Goal: Information Seeking & Learning: Learn about a topic

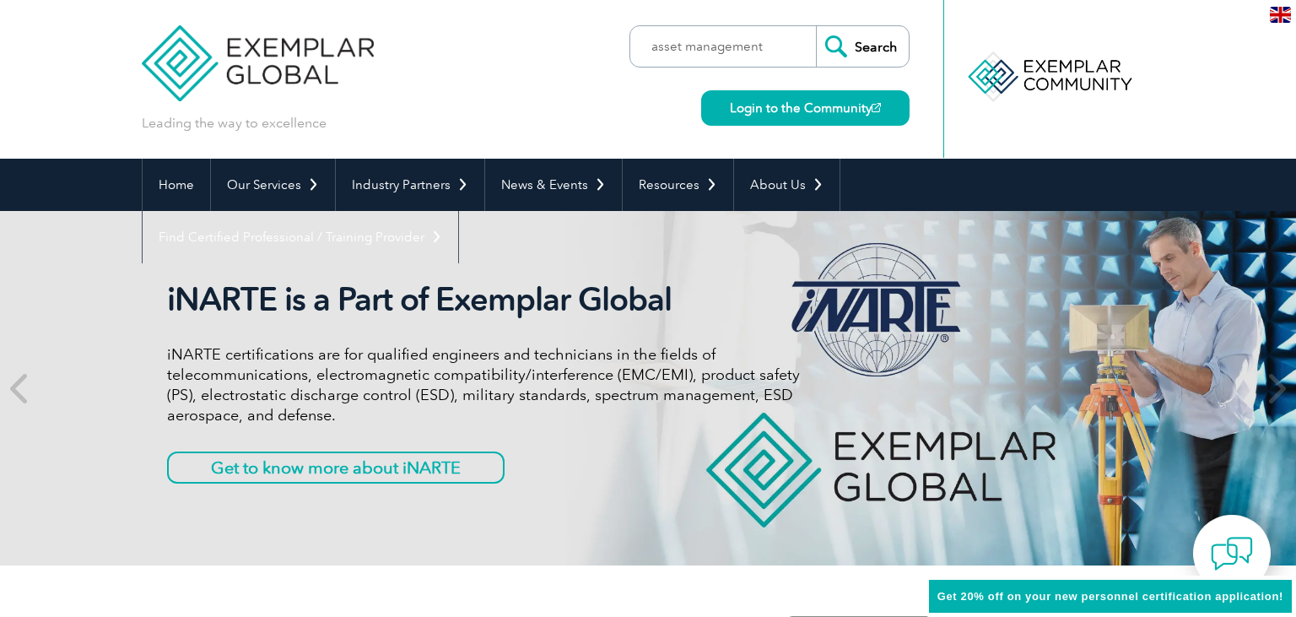
type input "asset management"
click at [816, 26] on input "Search" at bounding box center [862, 46] width 93 height 40
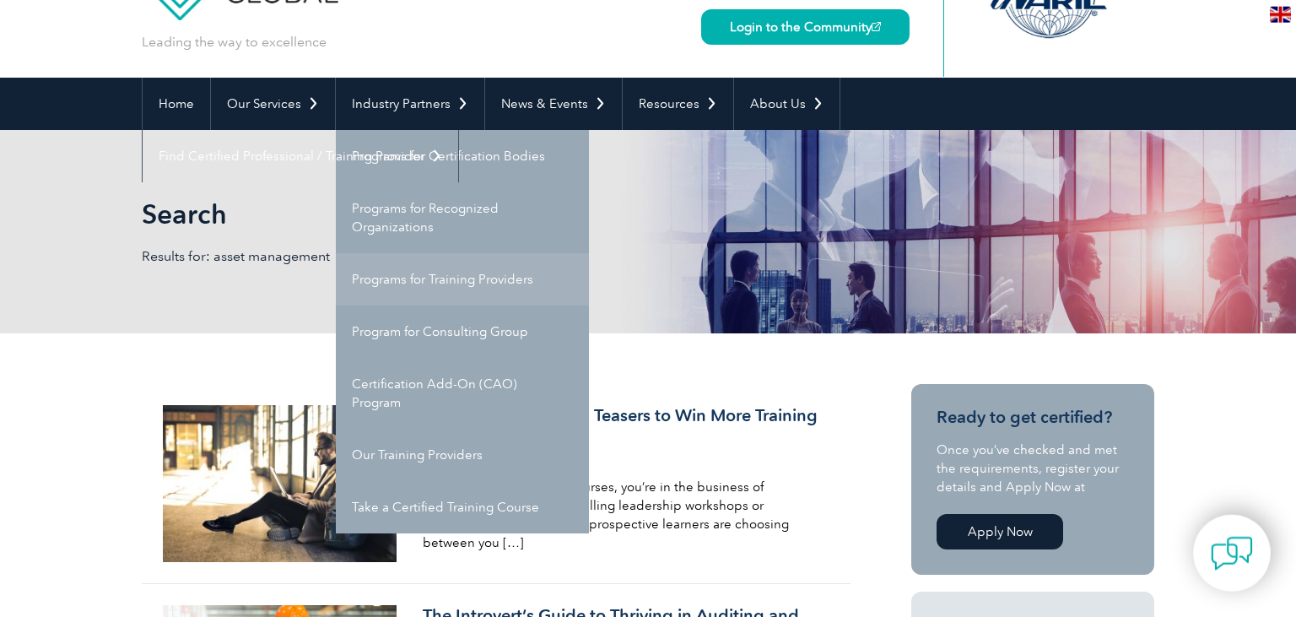
scroll to position [83, 0]
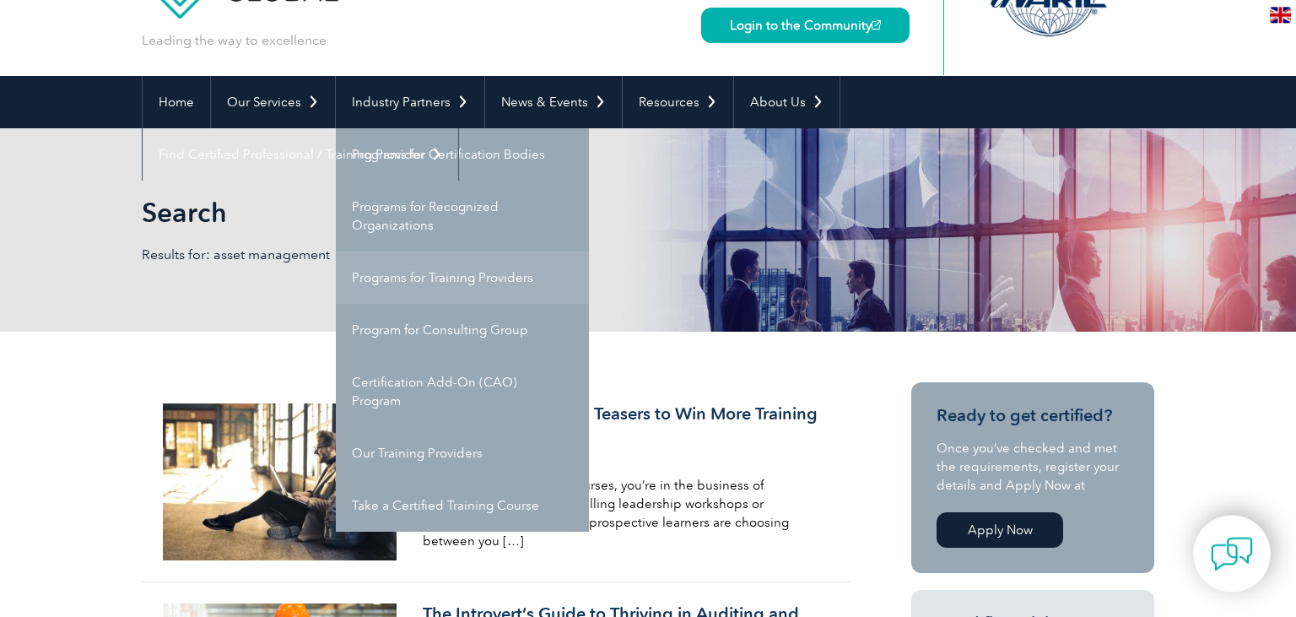
click at [448, 277] on link "Programs for Training Providers" at bounding box center [462, 277] width 253 height 52
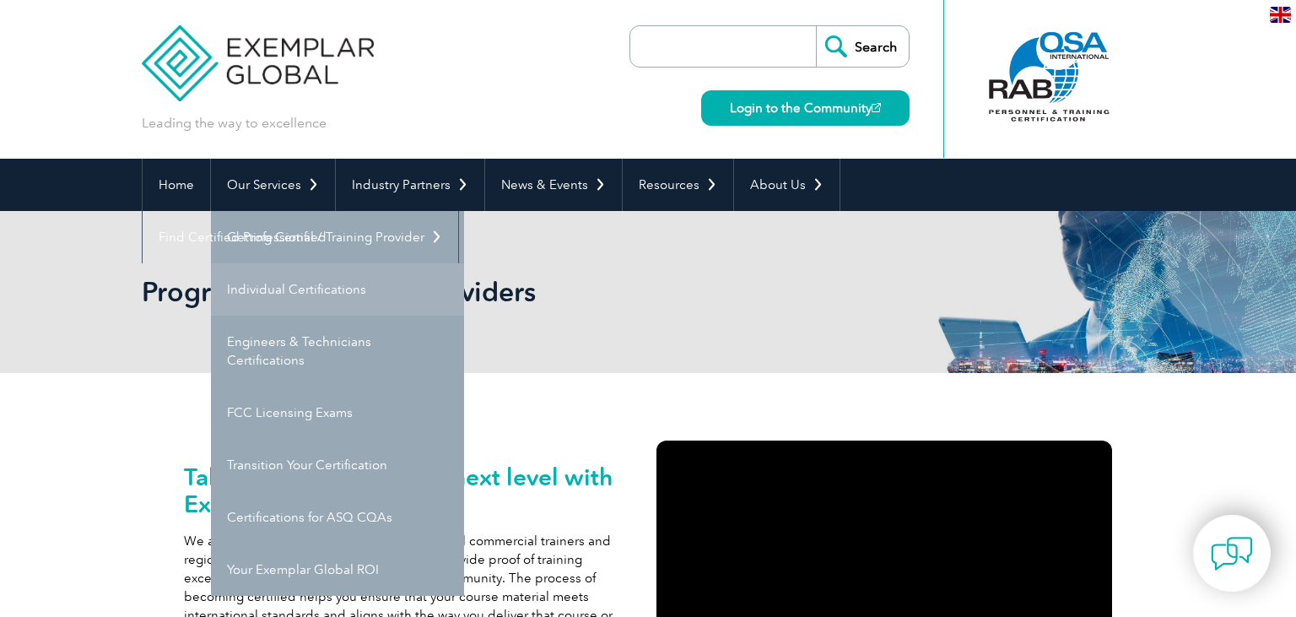
click at [295, 292] on link "Individual Certifications" at bounding box center [337, 289] width 253 height 52
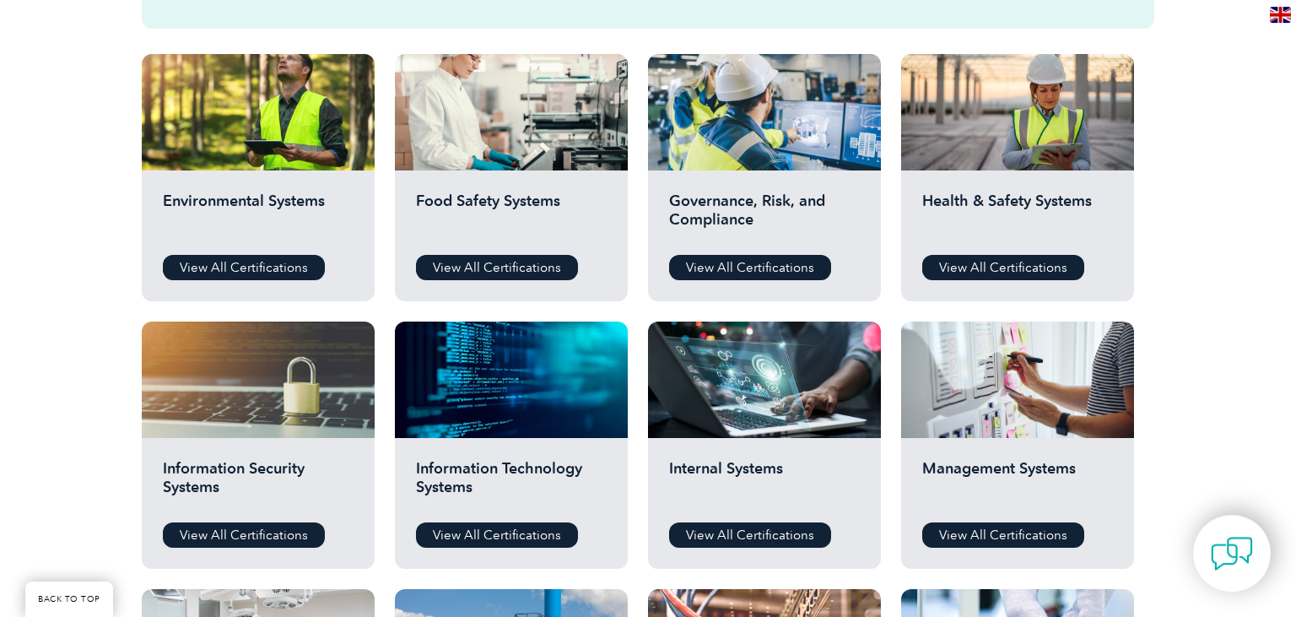
scroll to position [585, 0]
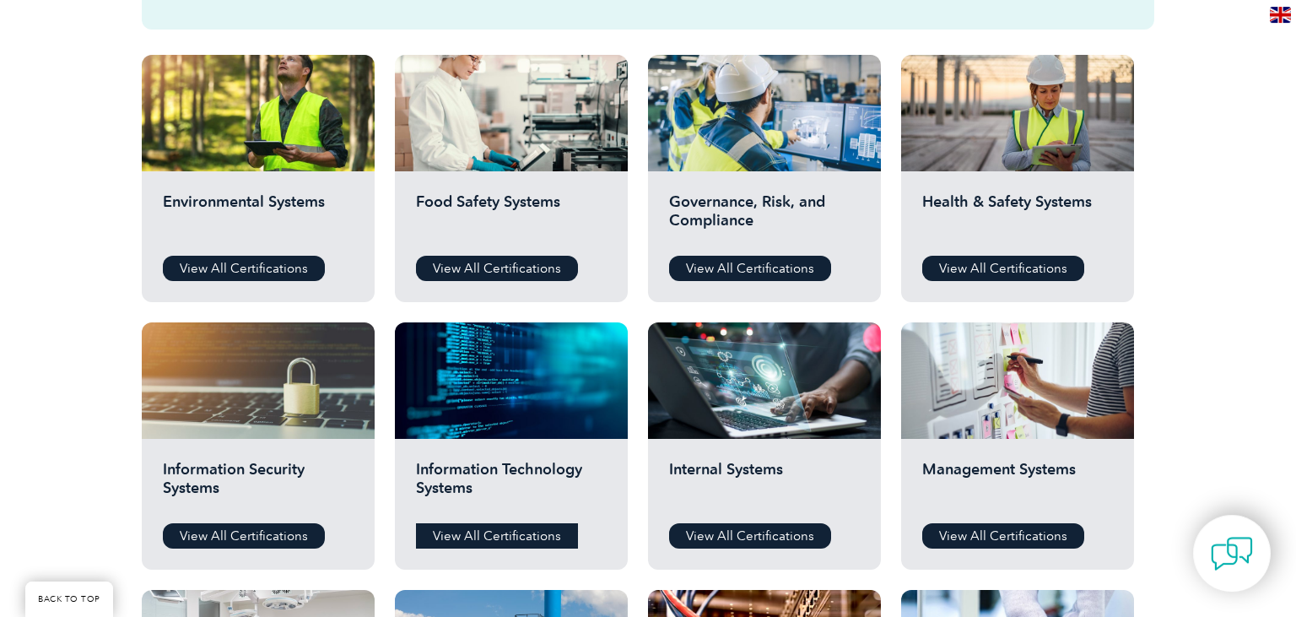
click at [462, 539] on link "View All Certifications" at bounding box center [497, 535] width 162 height 25
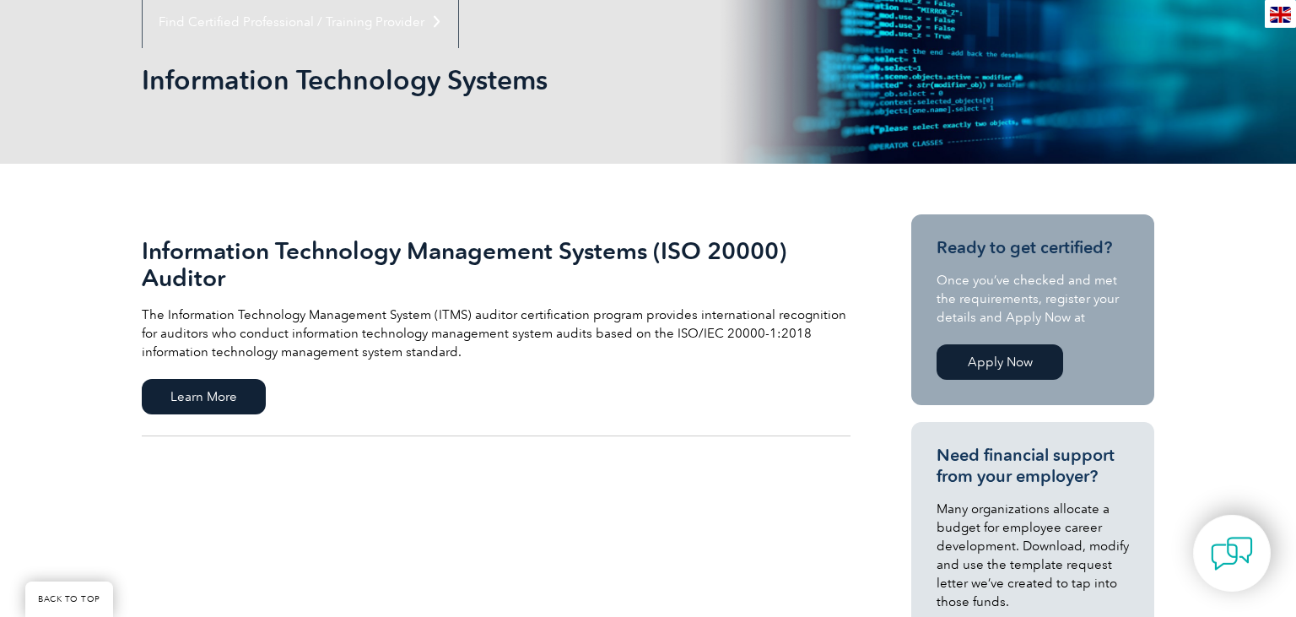
scroll to position [219, 0]
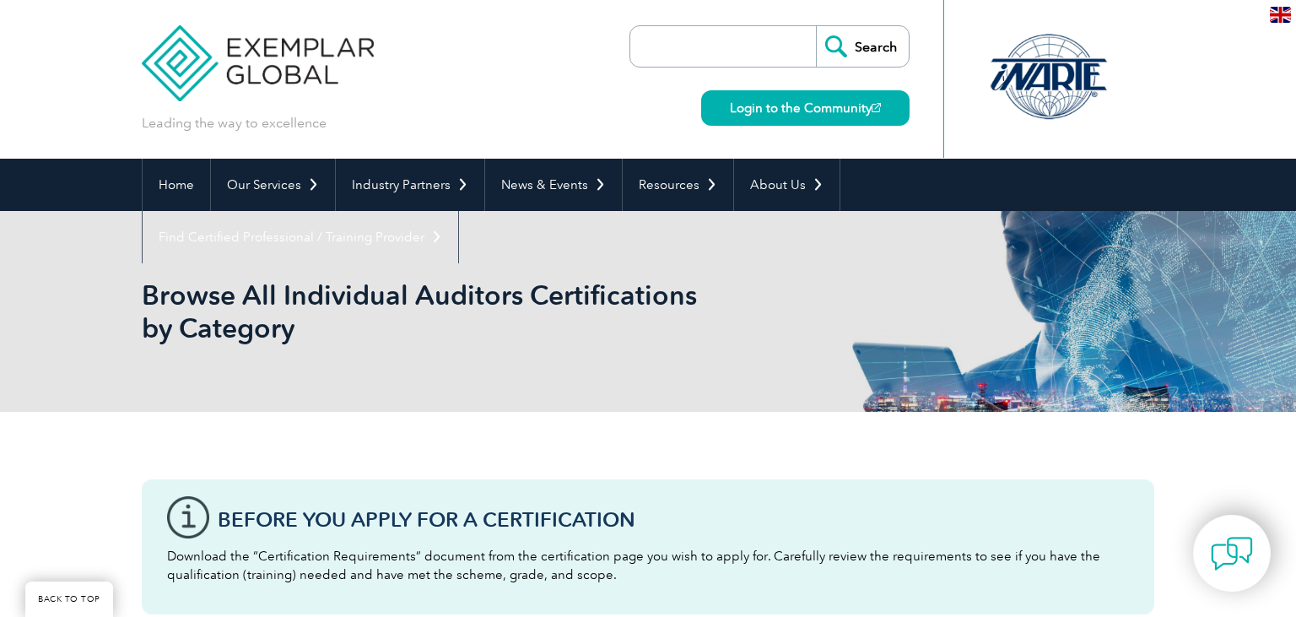
scroll to position [585, 0]
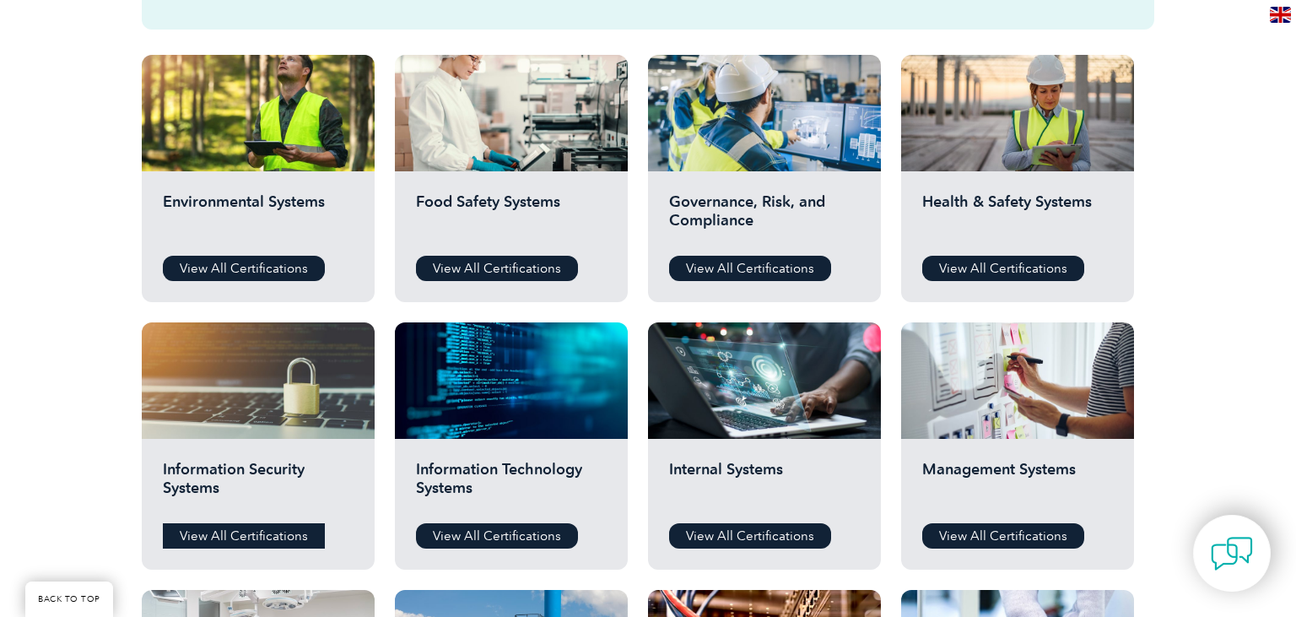
click at [238, 538] on link "View All Certifications" at bounding box center [244, 535] width 162 height 25
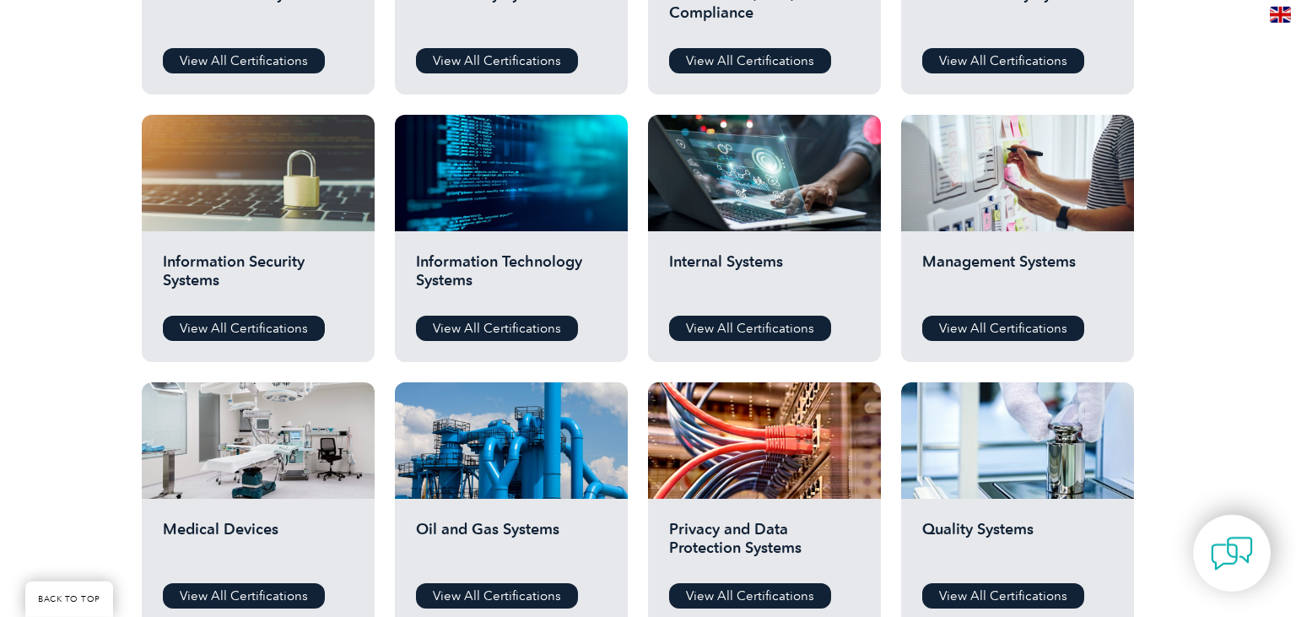
scroll to position [801, 0]
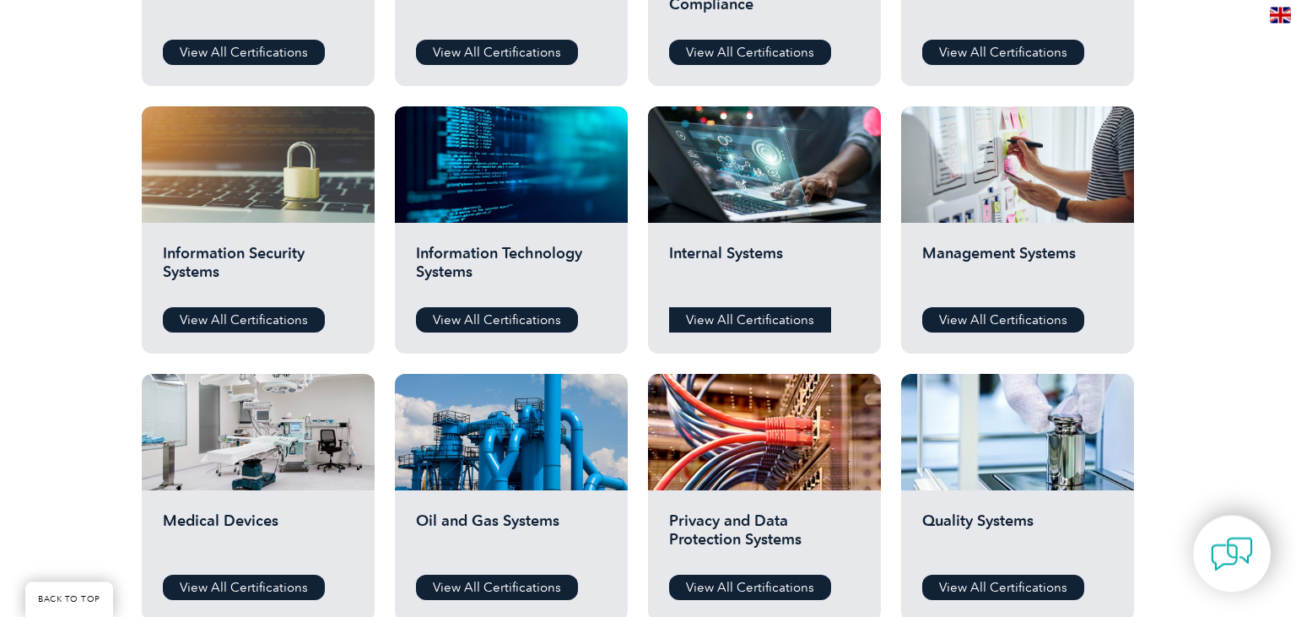
click at [712, 314] on link "View All Certifications" at bounding box center [750, 319] width 162 height 25
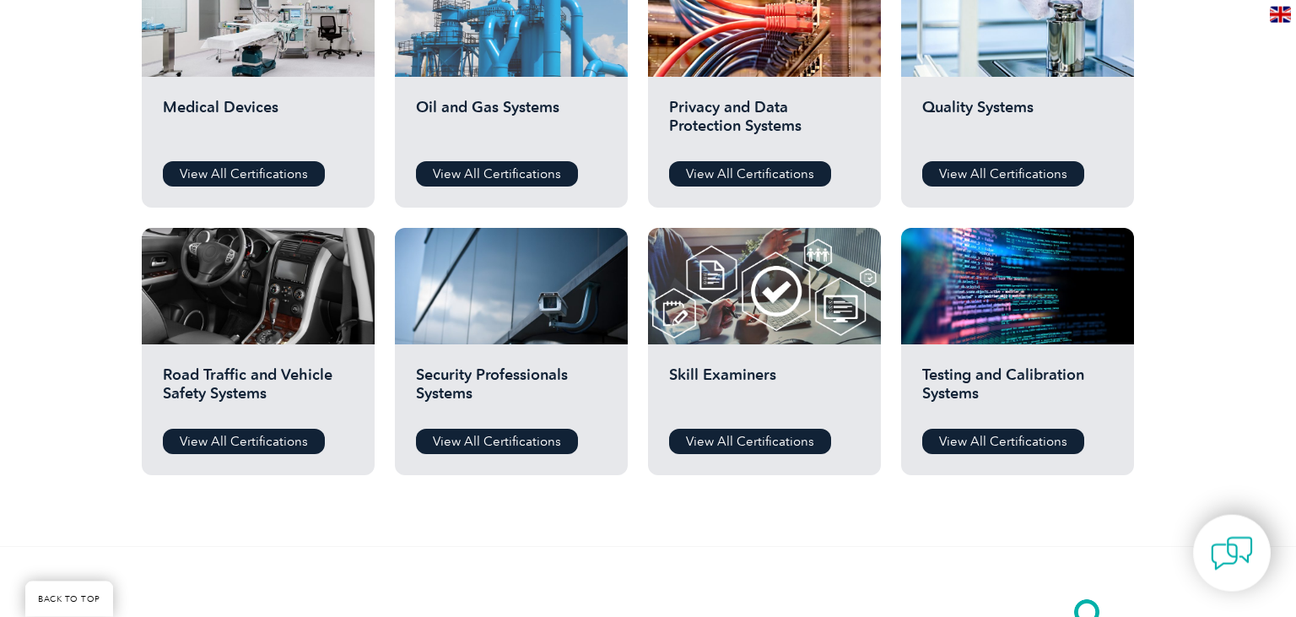
scroll to position [1216, 0]
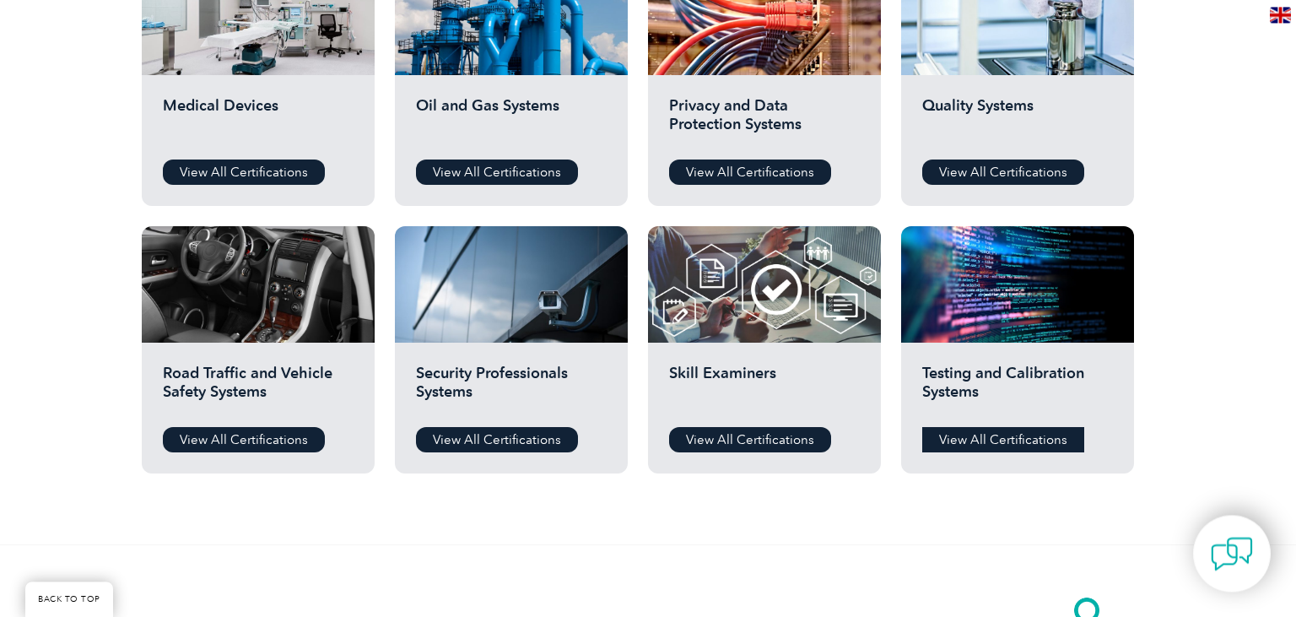
click at [979, 439] on link "View All Certifications" at bounding box center [1003, 439] width 162 height 25
click at [713, 439] on link "View All Certifications" at bounding box center [750, 439] width 162 height 25
click at [491, 438] on link "View All Certifications" at bounding box center [497, 439] width 162 height 25
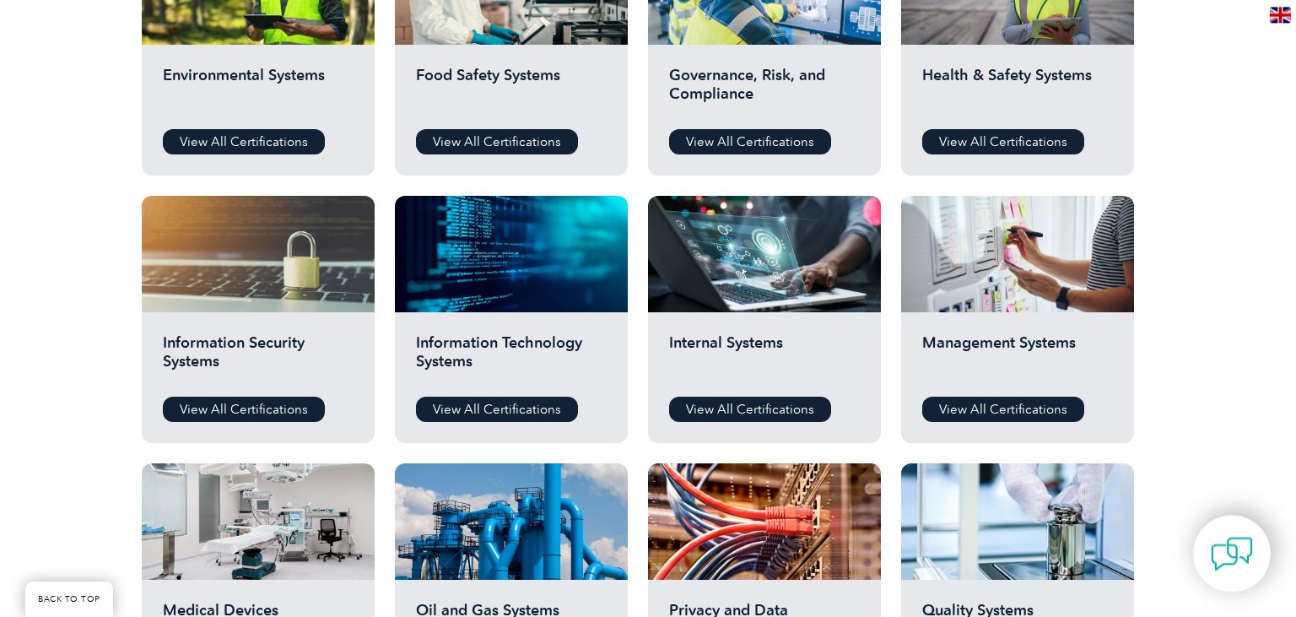
scroll to position [682, 0]
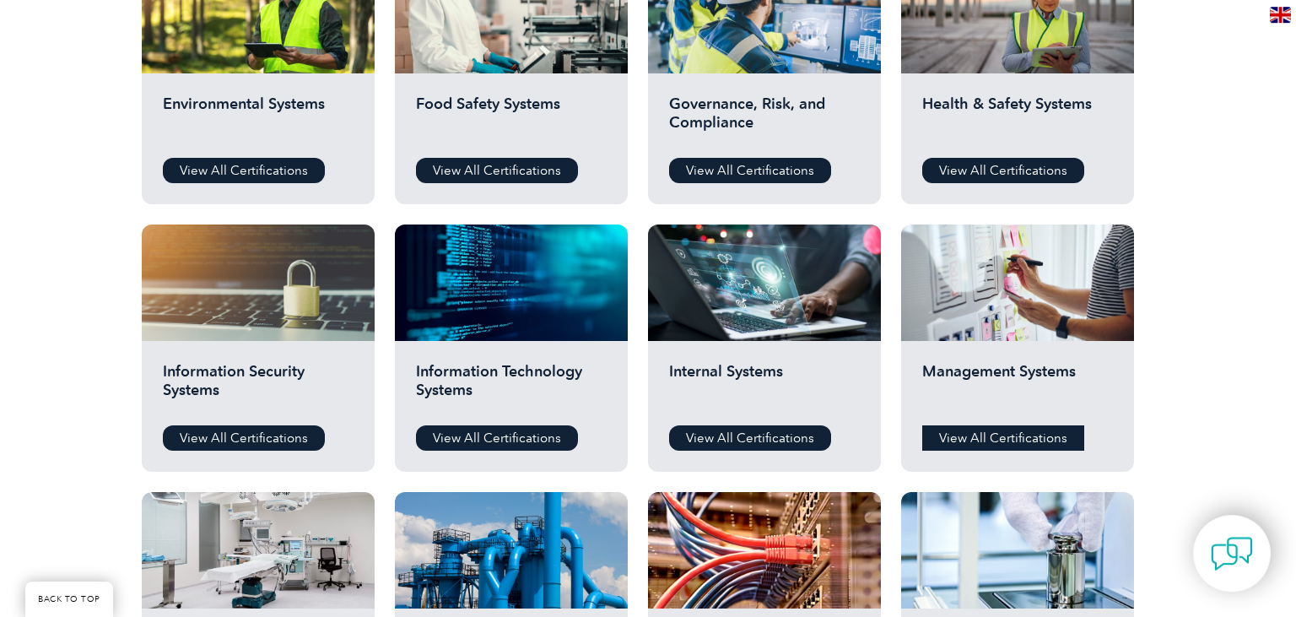
click at [1006, 428] on link "View All Certifications" at bounding box center [1003, 437] width 162 height 25
click at [235, 433] on link "View All Certifications" at bounding box center [244, 437] width 162 height 25
click at [709, 426] on link "View All Certifications" at bounding box center [750, 437] width 162 height 25
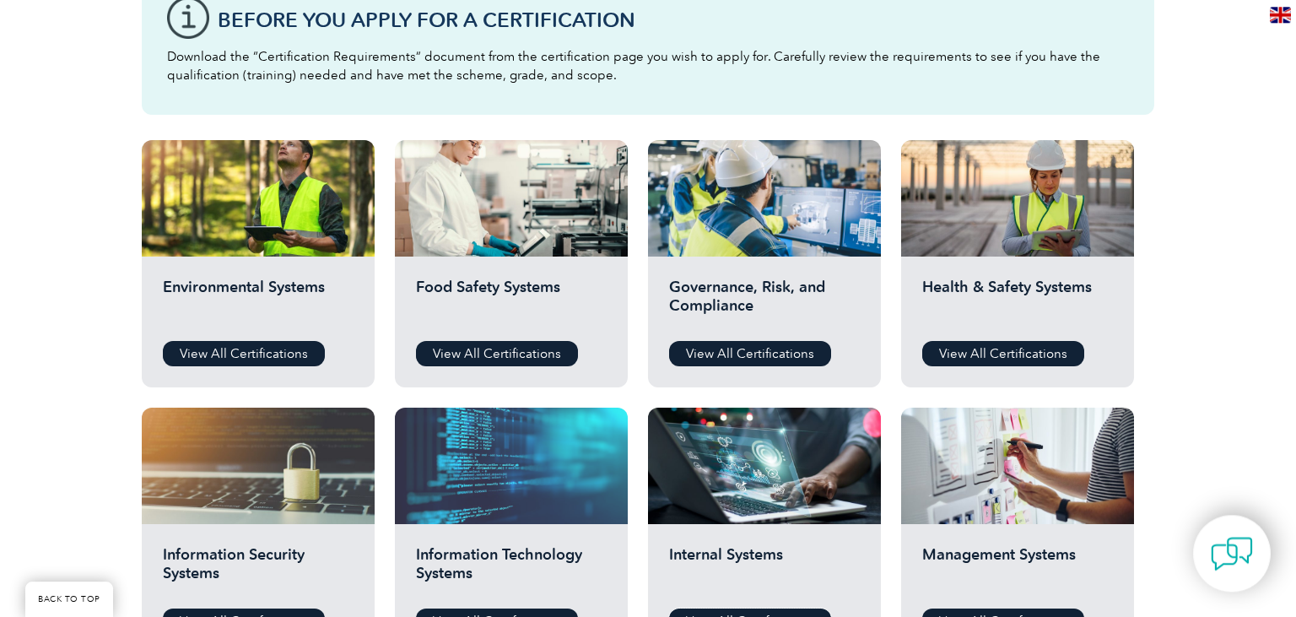
scroll to position [452, 0]
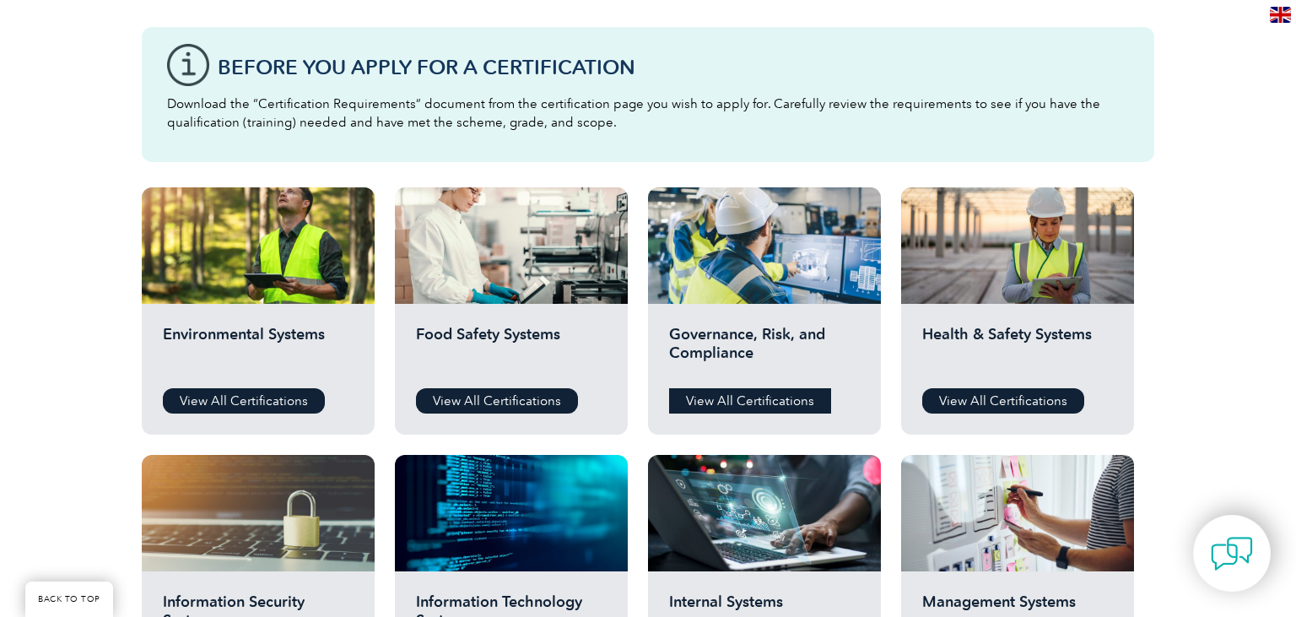
click at [762, 403] on link "View All Certifications" at bounding box center [750, 400] width 162 height 25
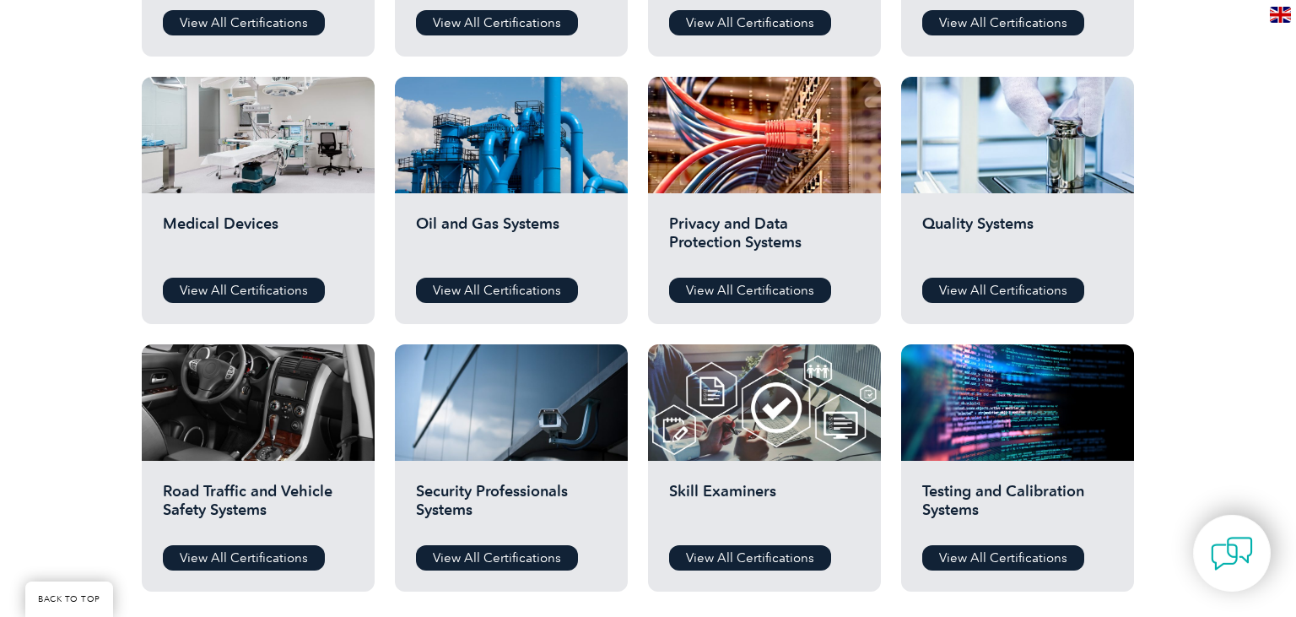
scroll to position [1101, 0]
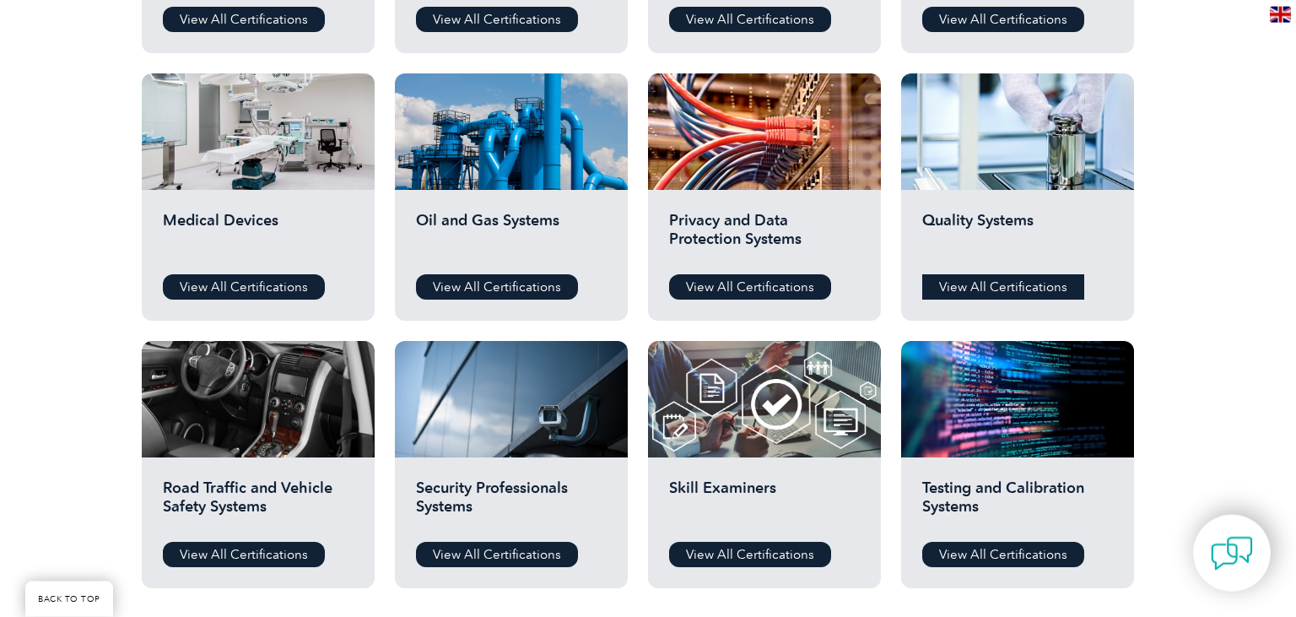
click at [951, 283] on link "View All Certifications" at bounding box center [1003, 286] width 162 height 25
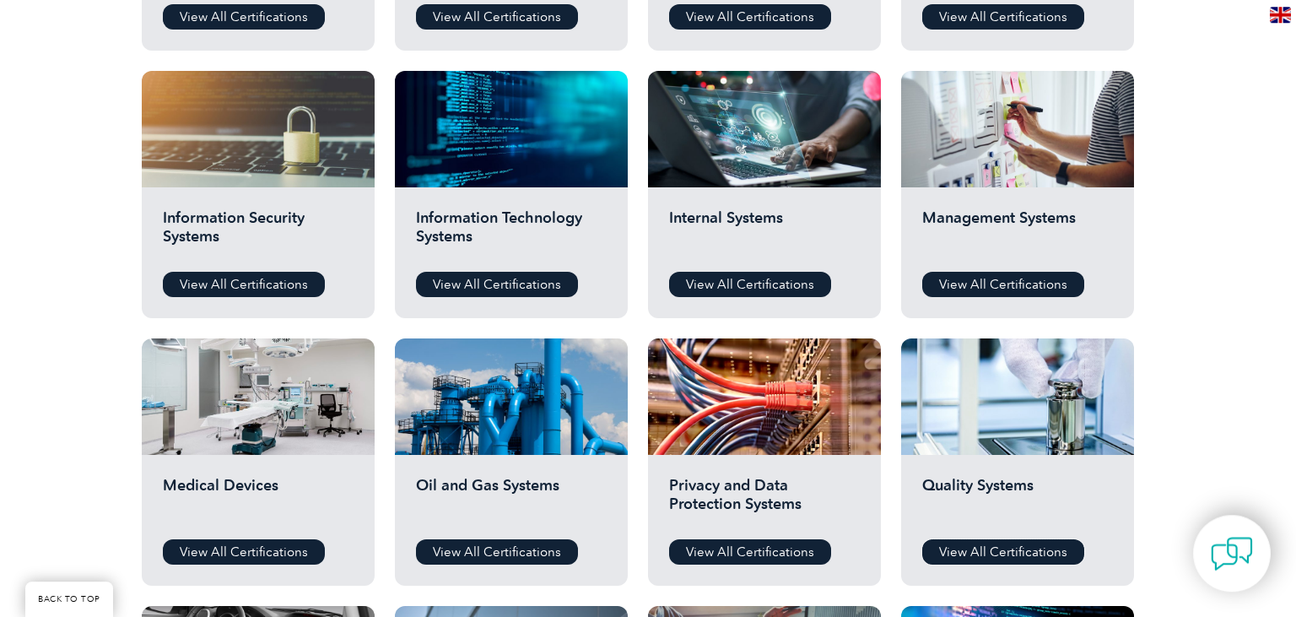
scroll to position [804, 0]
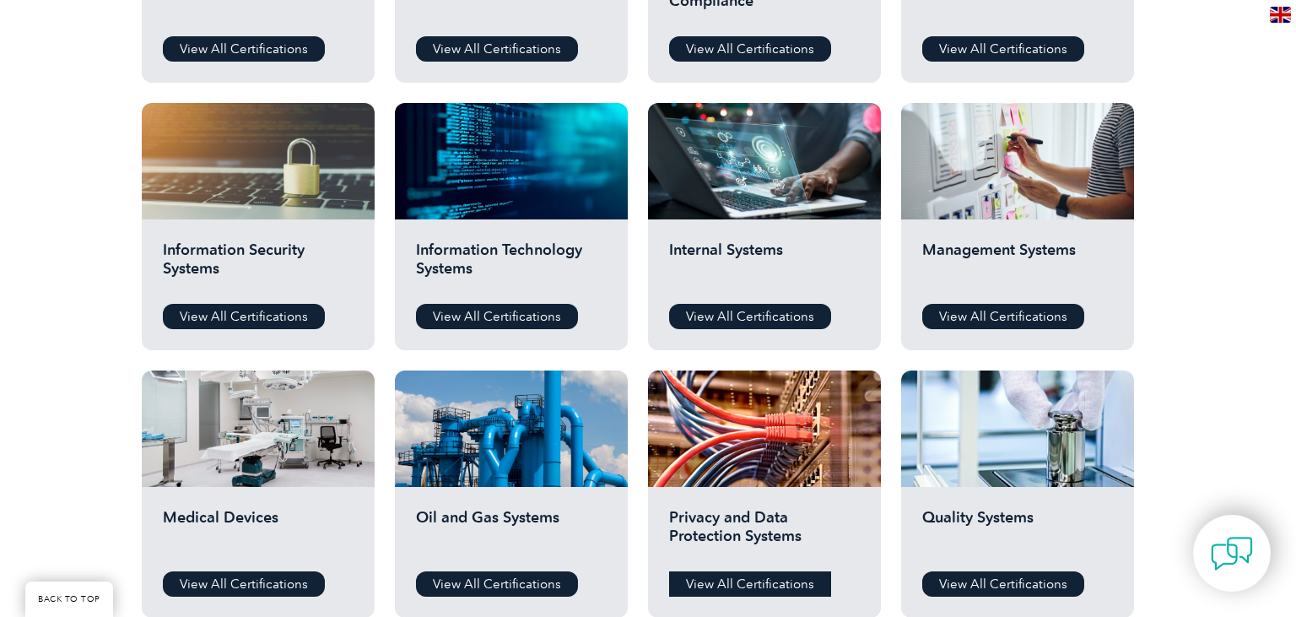
click at [705, 578] on link "View All Certifications" at bounding box center [750, 583] width 162 height 25
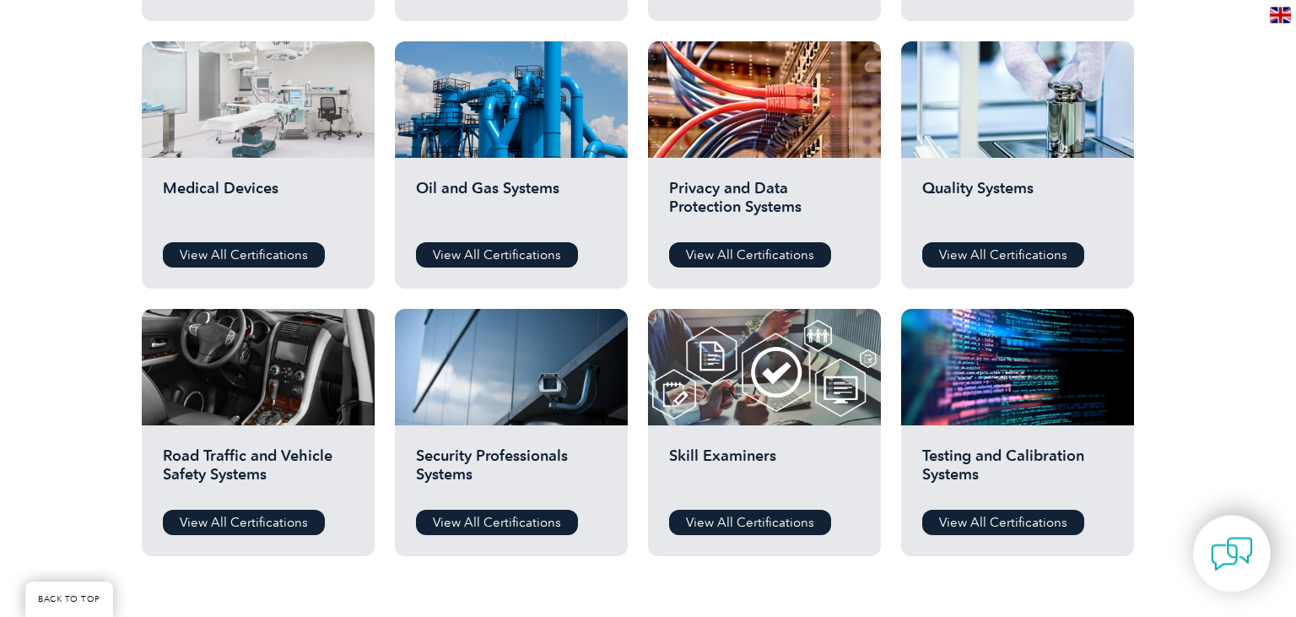
scroll to position [1142, 0]
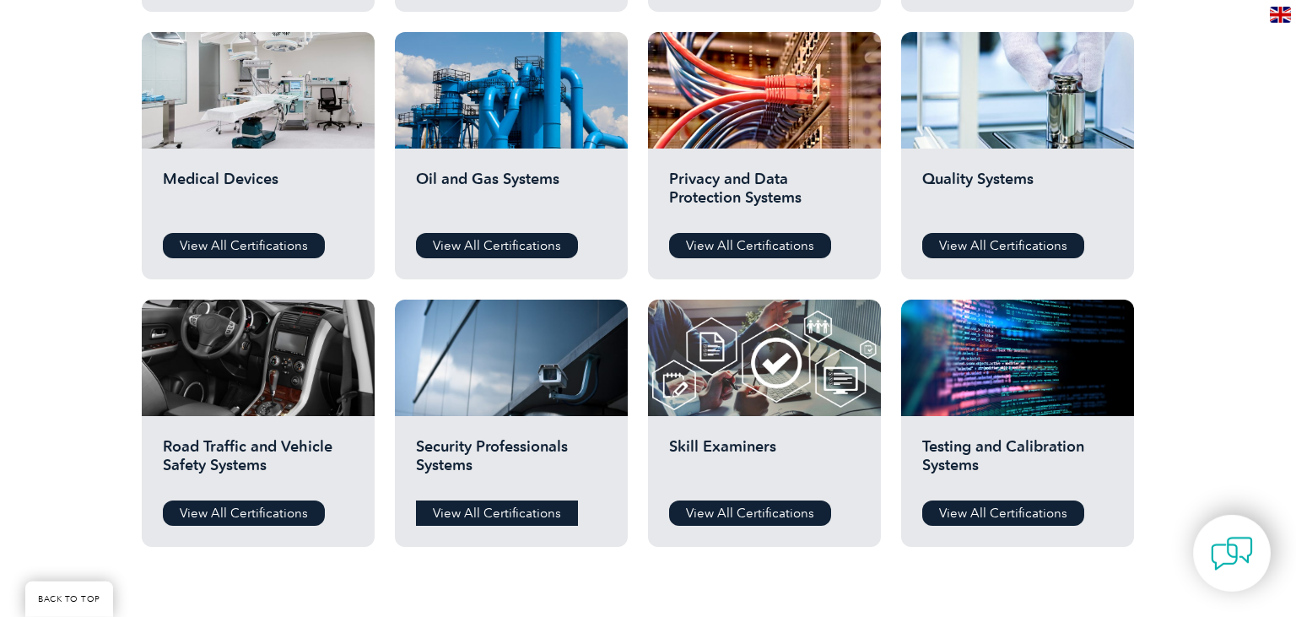
click at [516, 510] on link "View All Certifications" at bounding box center [497, 512] width 162 height 25
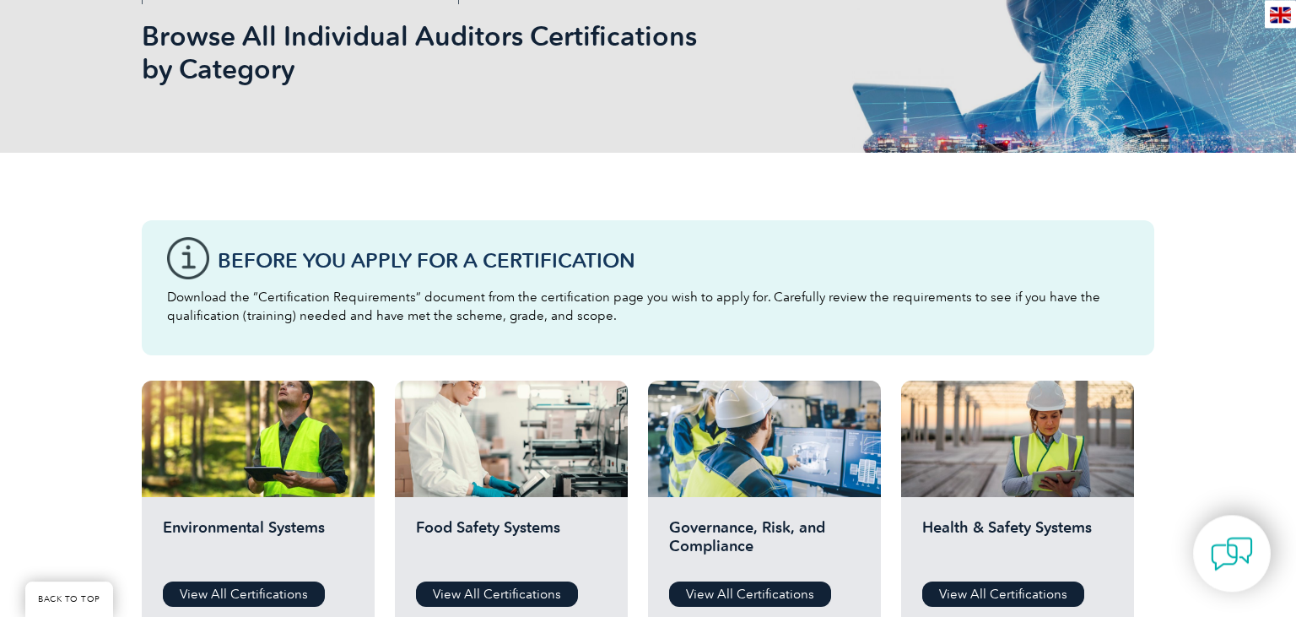
scroll to position [259, 0]
click at [1011, 594] on link "View All Certifications" at bounding box center [1003, 593] width 162 height 25
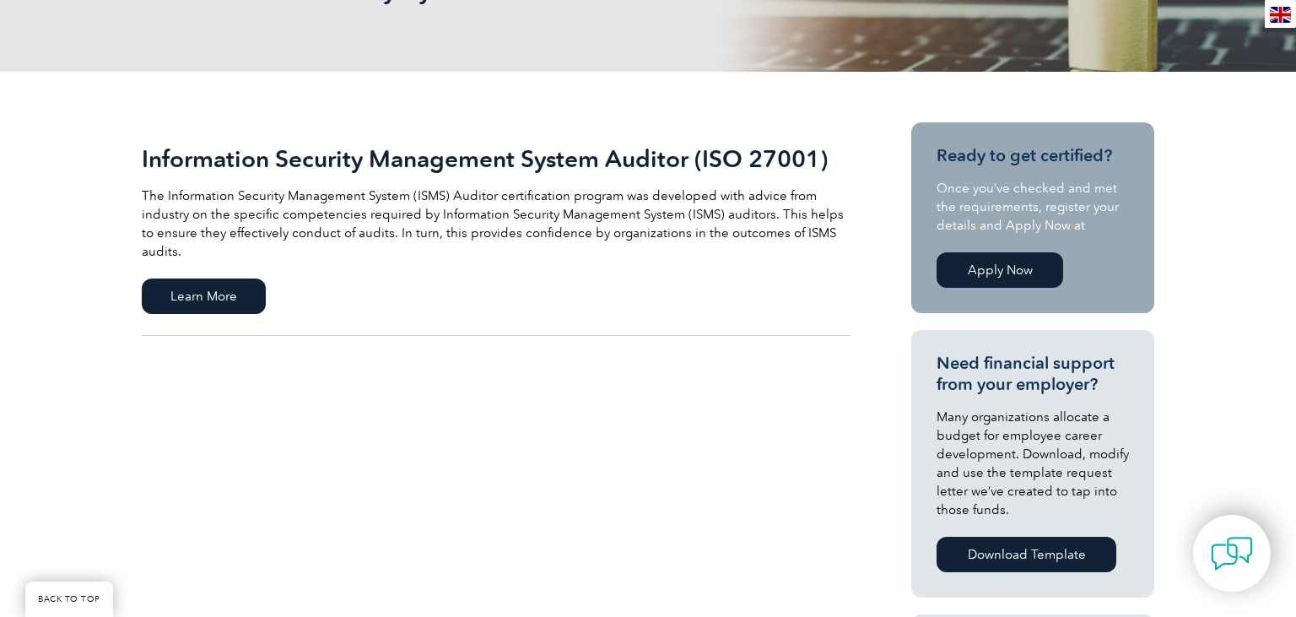
scroll to position [317, 0]
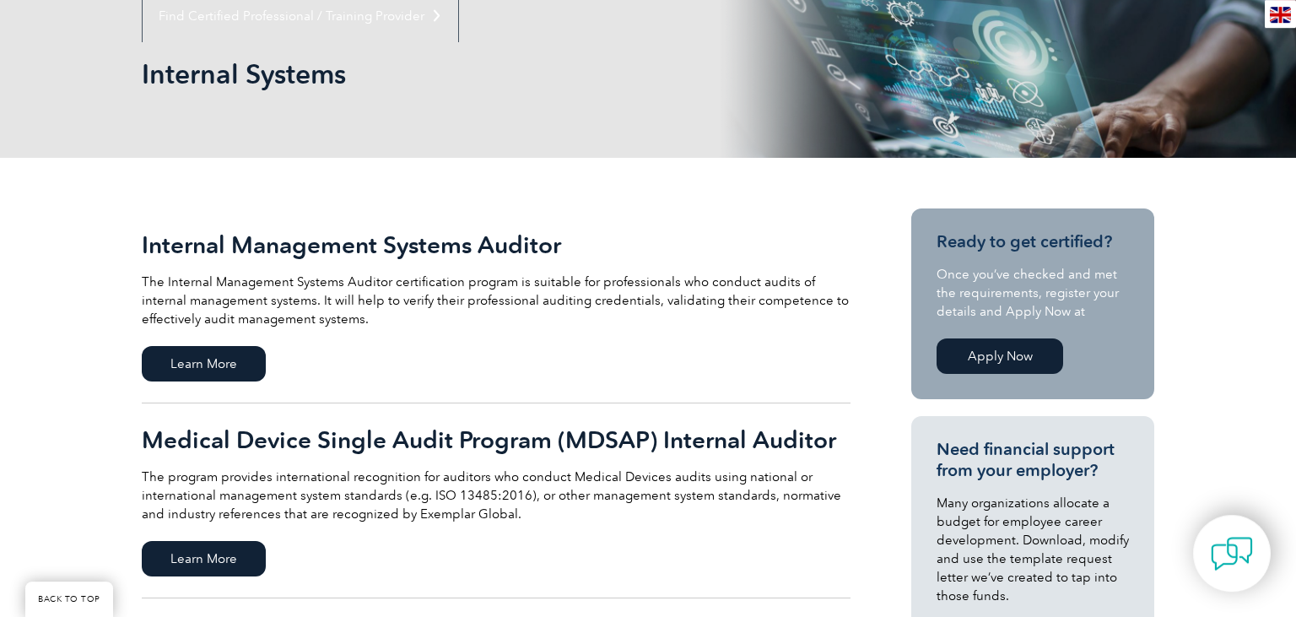
scroll to position [216, 0]
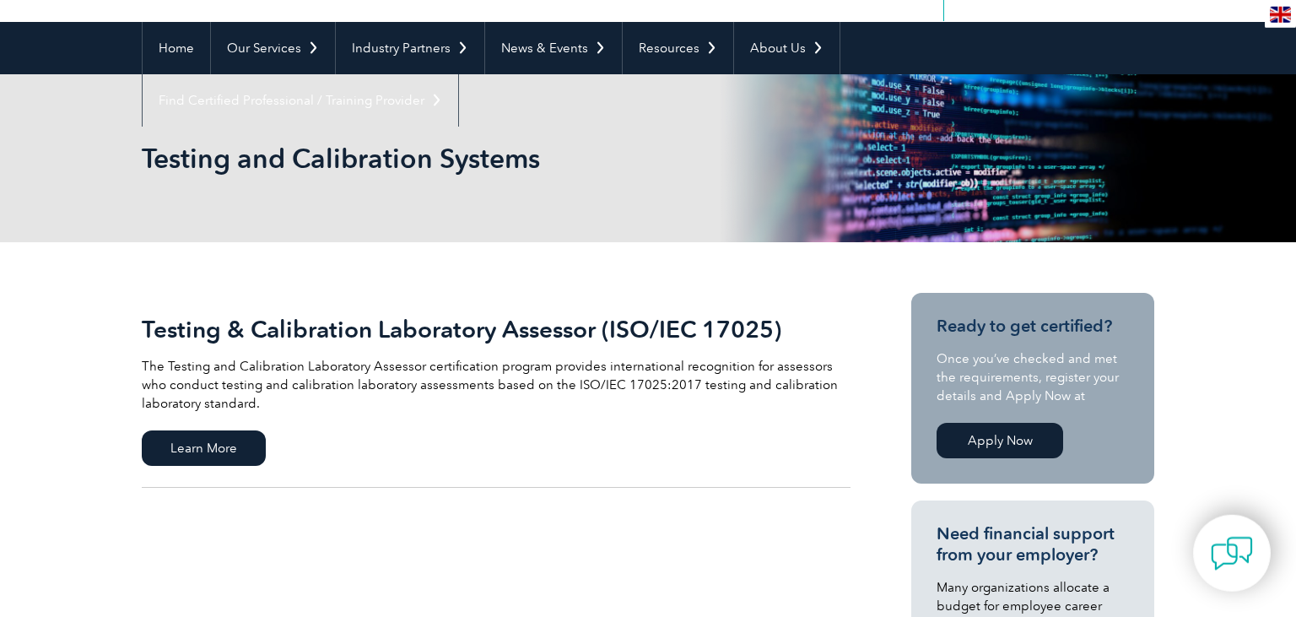
scroll to position [150, 0]
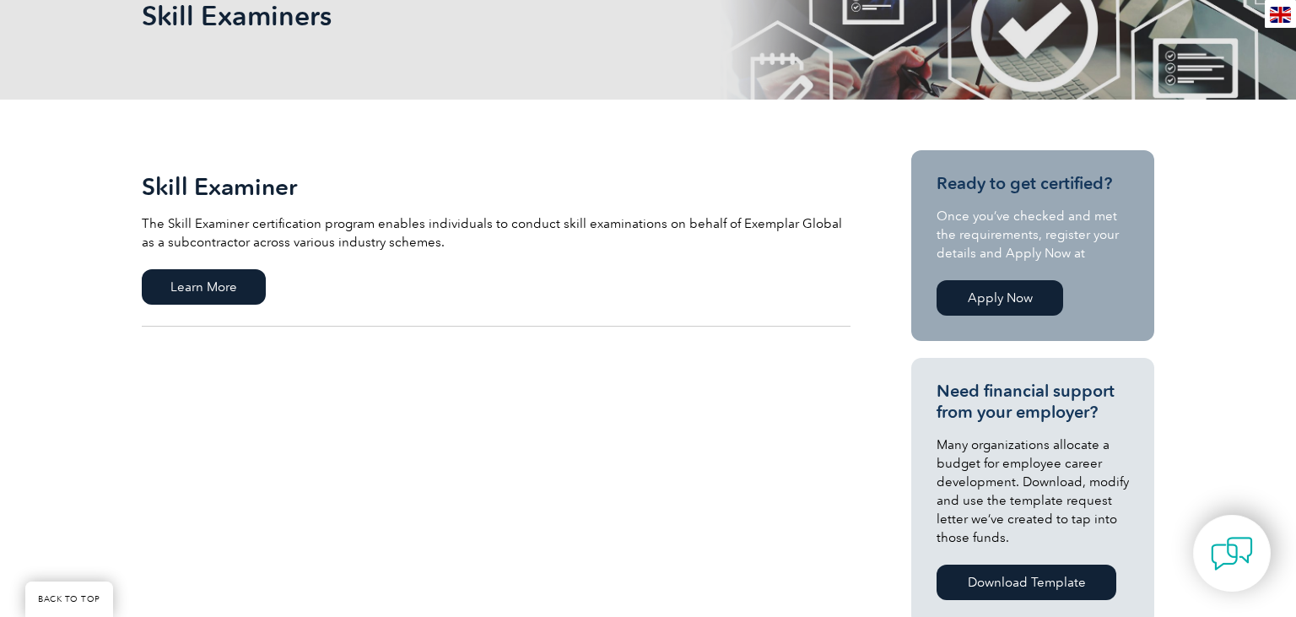
scroll to position [281, 0]
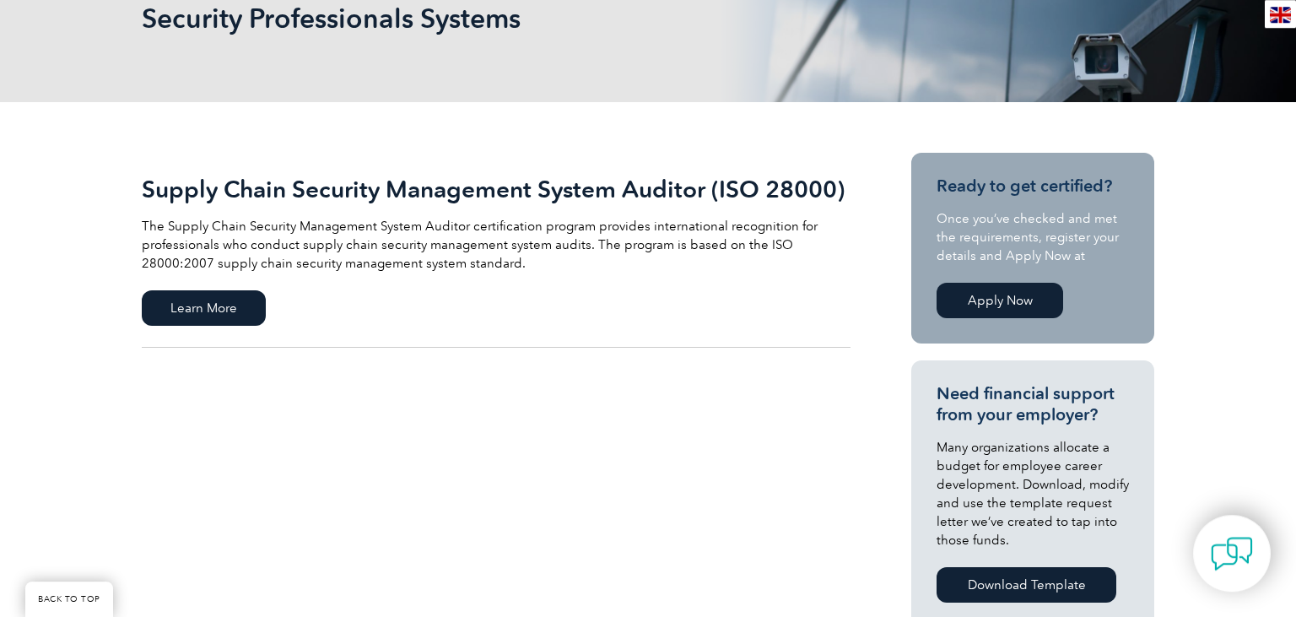
scroll to position [306, 0]
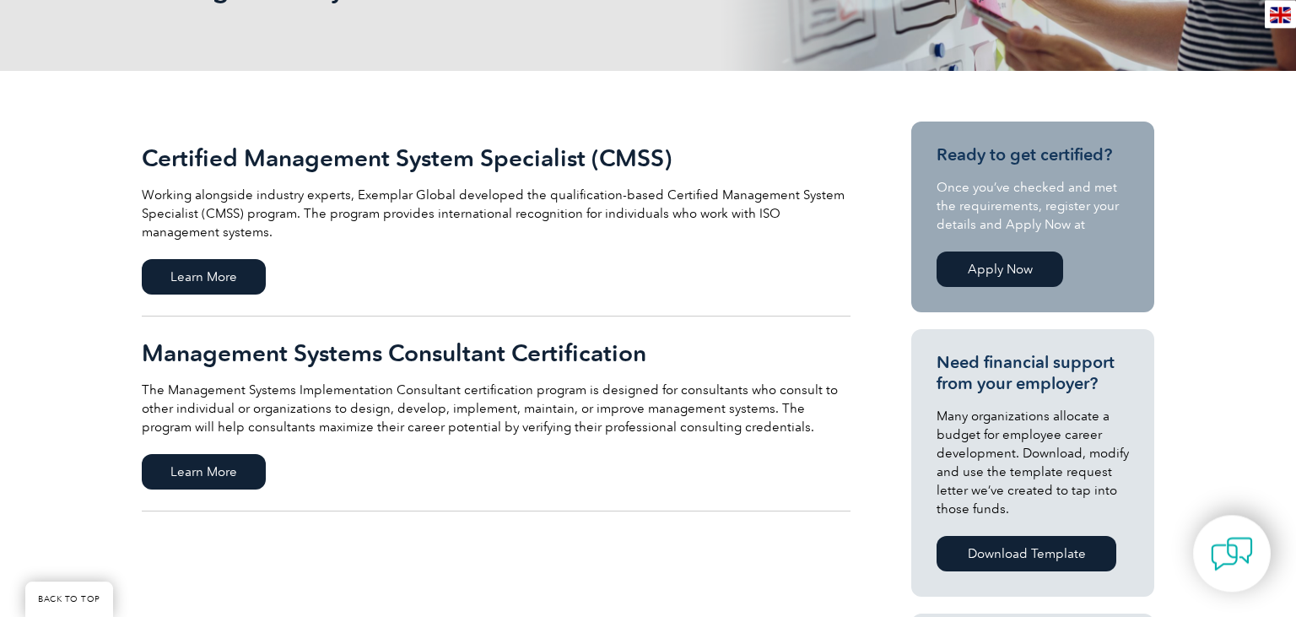
scroll to position [309, 0]
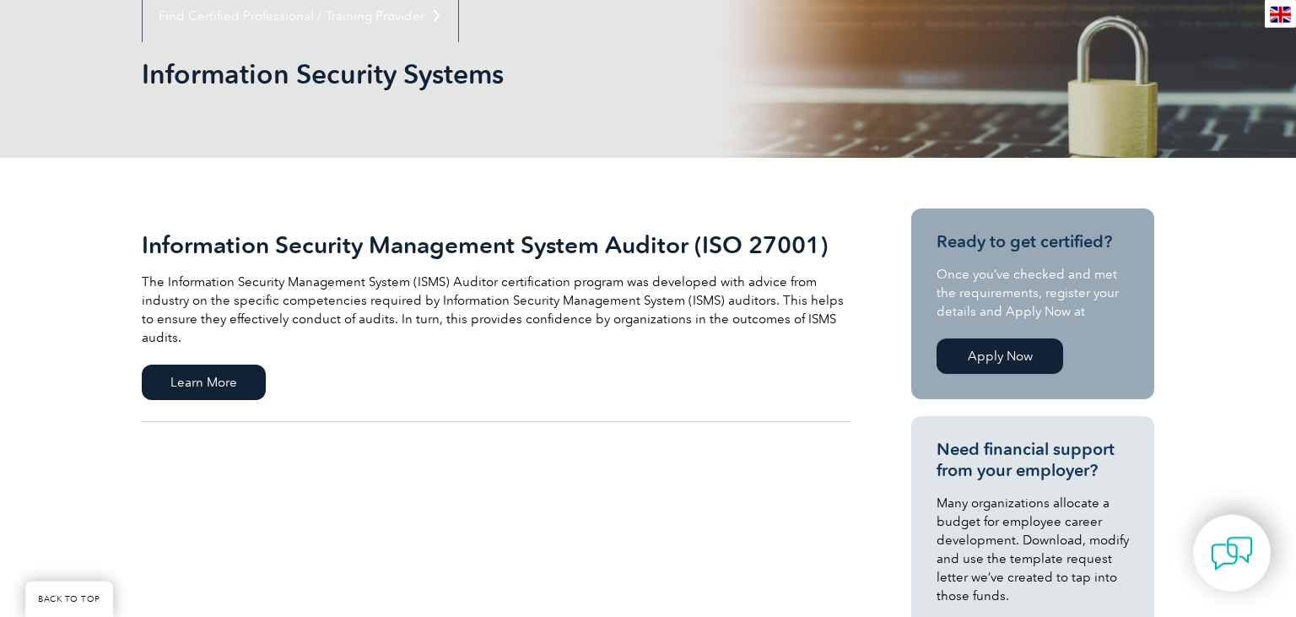
scroll to position [225, 0]
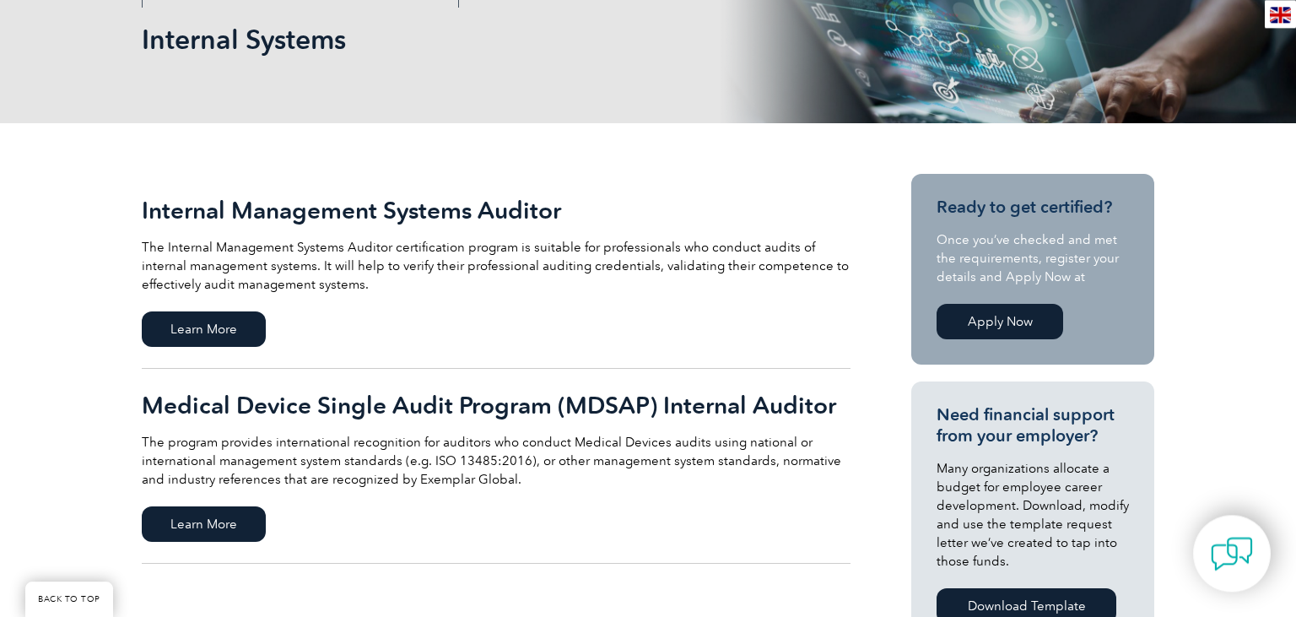
scroll to position [318, 0]
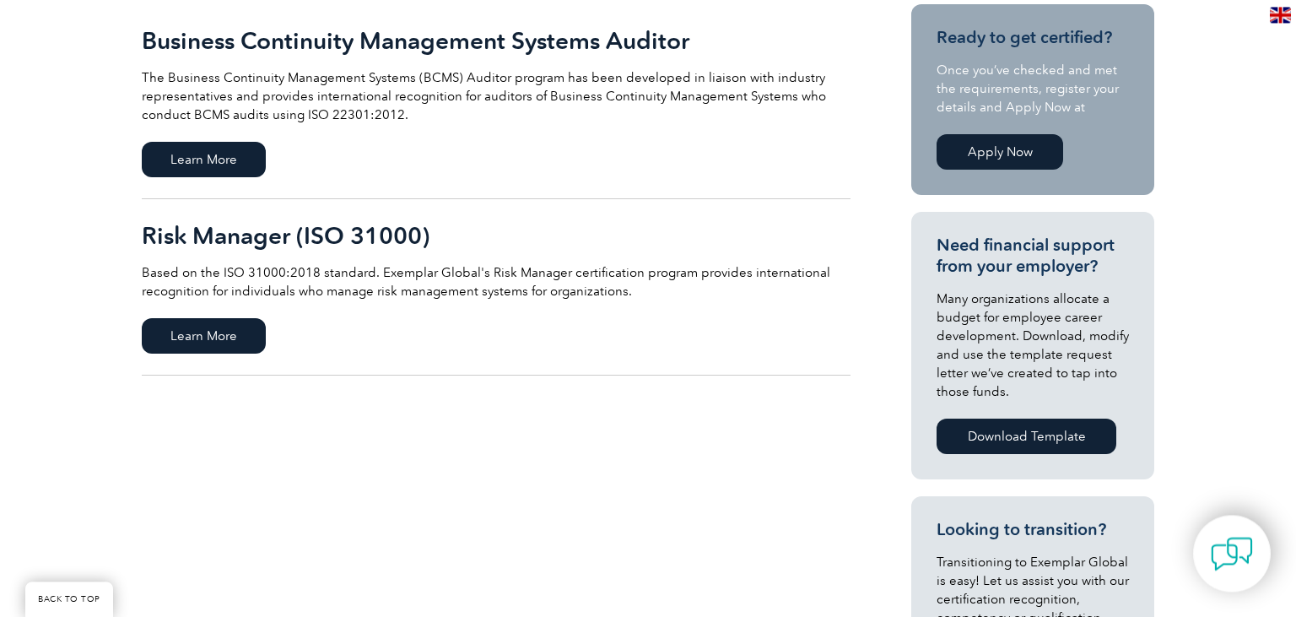
scroll to position [426, 0]
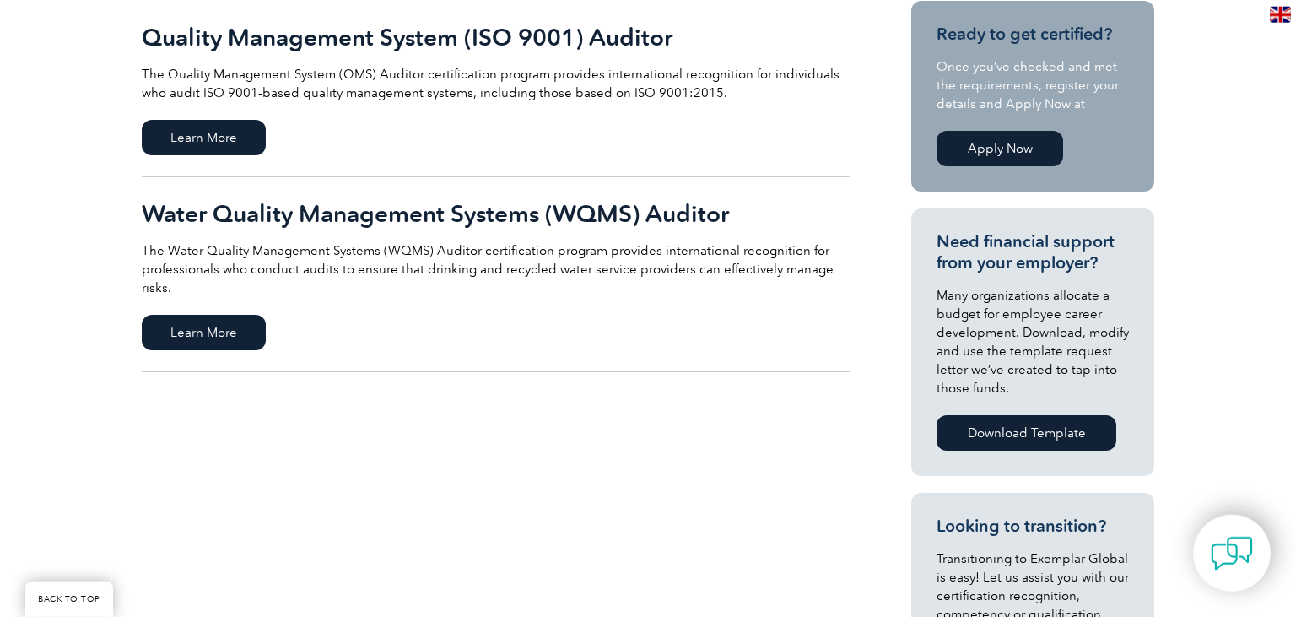
scroll to position [456, 0]
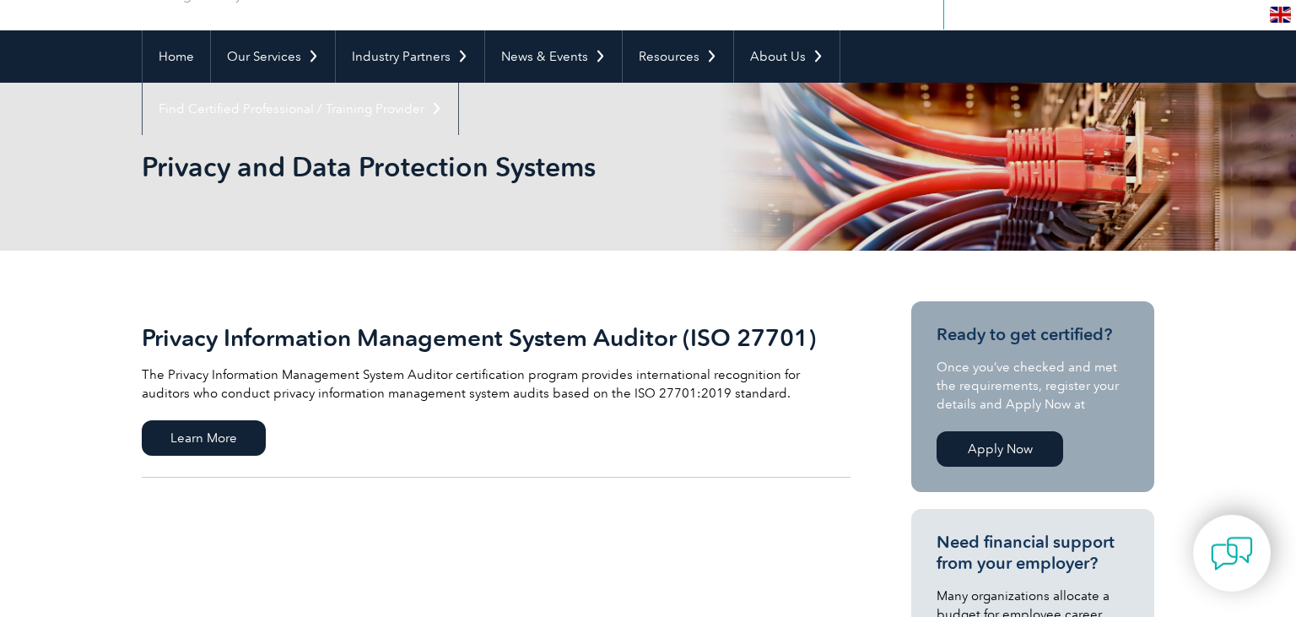
scroll to position [134, 0]
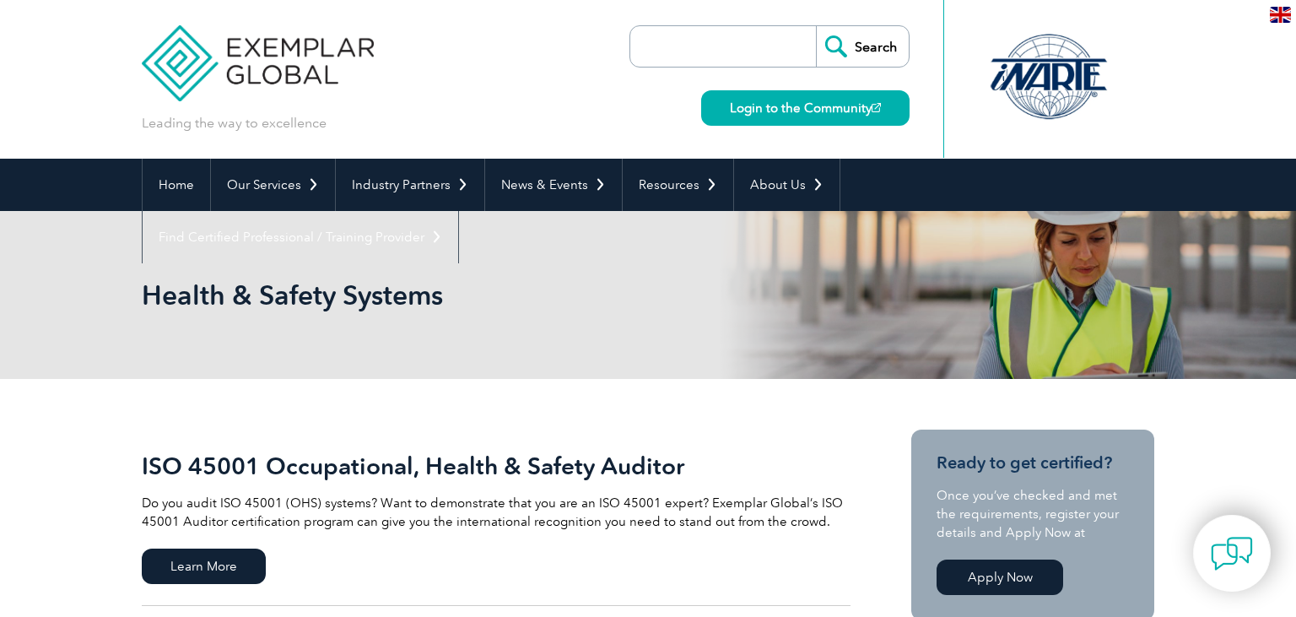
scroll to position [135, 0]
